Goal: Information Seeking & Learning: Learn about a topic

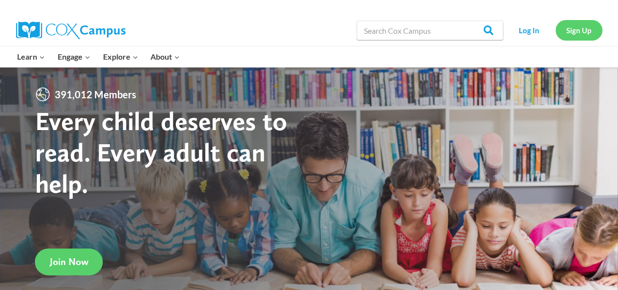
click at [586, 32] on link "Sign Up" at bounding box center [578, 30] width 47 height 20
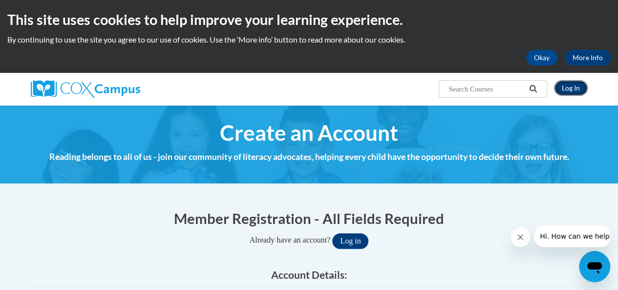
click at [572, 89] on link "Log In" at bounding box center [571, 88] width 34 height 16
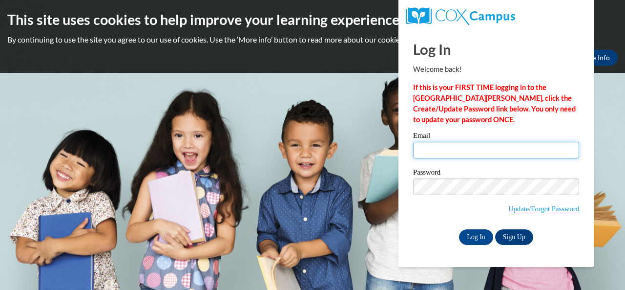
click at [468, 150] on input "Email" at bounding box center [496, 150] width 166 height 17
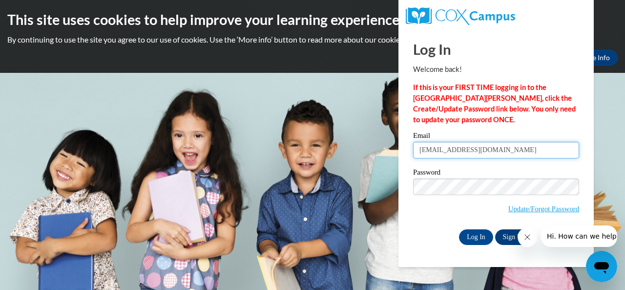
type input "[EMAIL_ADDRESS][DOMAIN_NAME]"
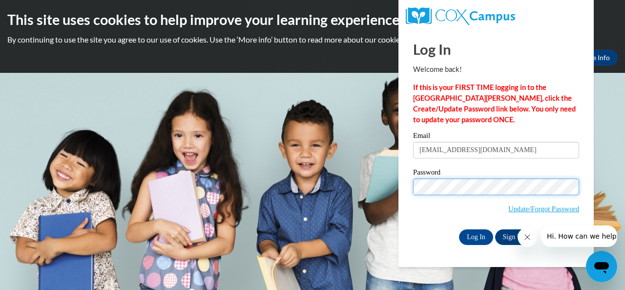
click at [459, 229] on input "Log In" at bounding box center [476, 237] width 34 height 16
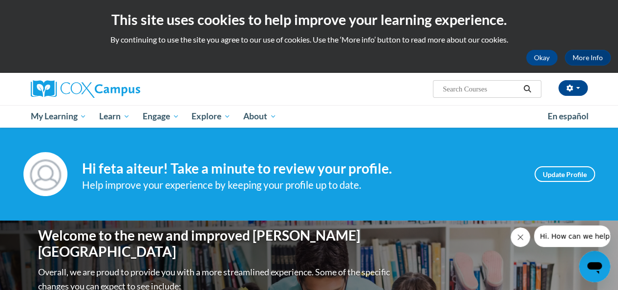
click at [507, 89] on input "Search..." at bounding box center [480, 89] width 78 height 12
type input "asthma managment providers"
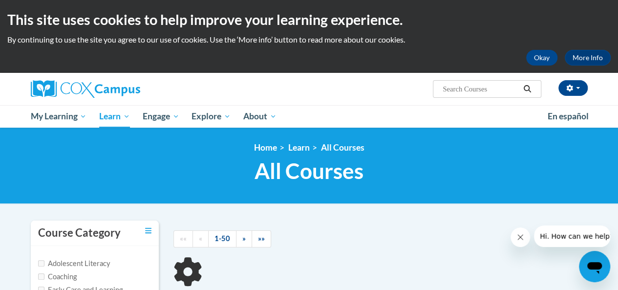
type input "asthma managment providers"
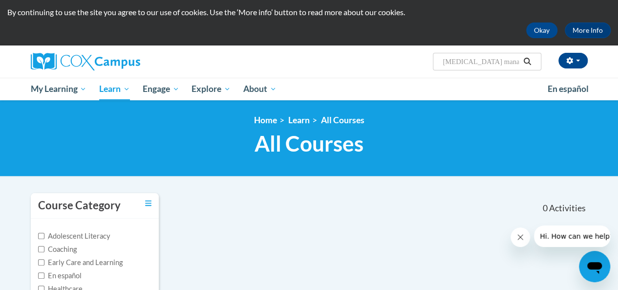
scroll to position [27, 0]
